Goal: Information Seeking & Learning: Check status

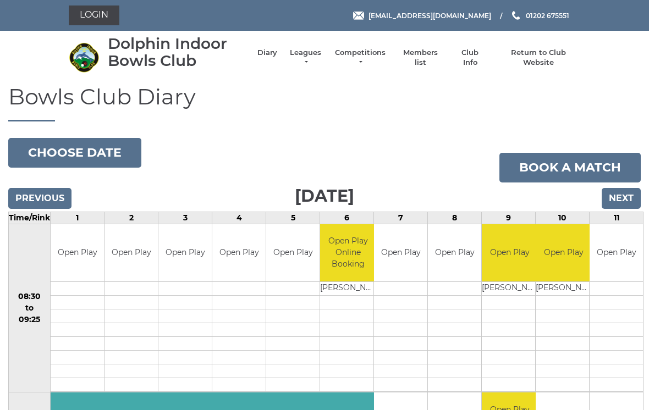
click at [316, 58] on link "Leagues" at bounding box center [305, 58] width 35 height 20
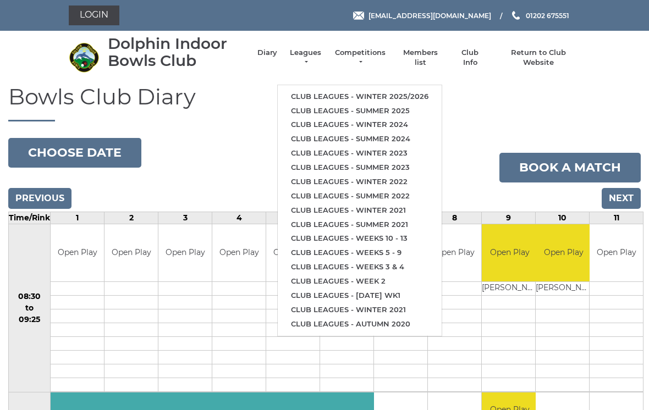
click at [381, 91] on link "Club leagues - Winter 2025/2026" at bounding box center [360, 97] width 164 height 14
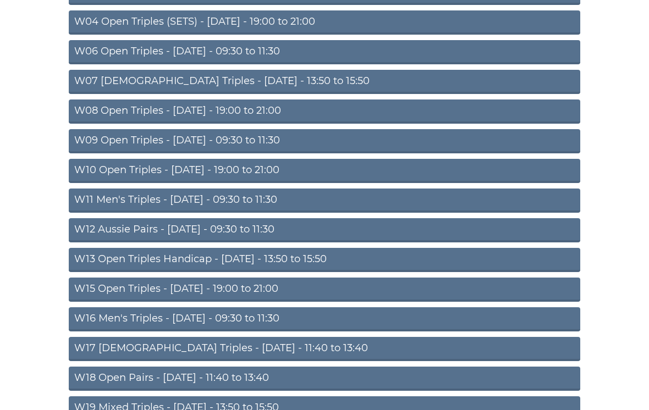
scroll to position [228, 0]
click at [230, 319] on link "W16 Men's Triples - Friday - 09:30 to 11:30" at bounding box center [324, 319] width 511 height 24
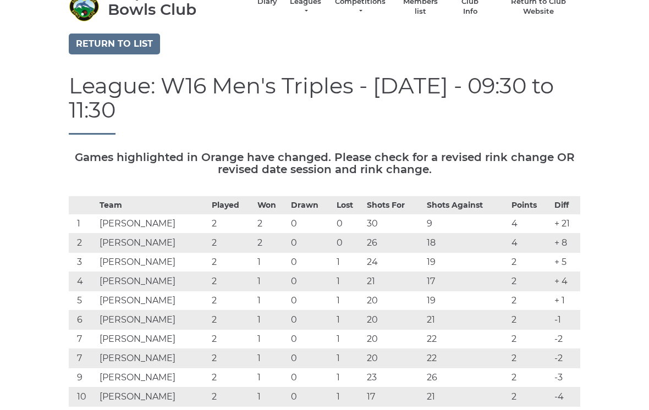
scroll to position [53, 0]
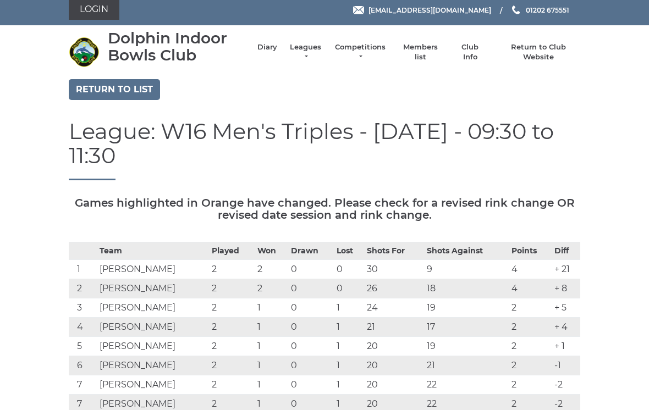
scroll to position [0, 0]
